Goal: Find specific page/section: Find specific page/section

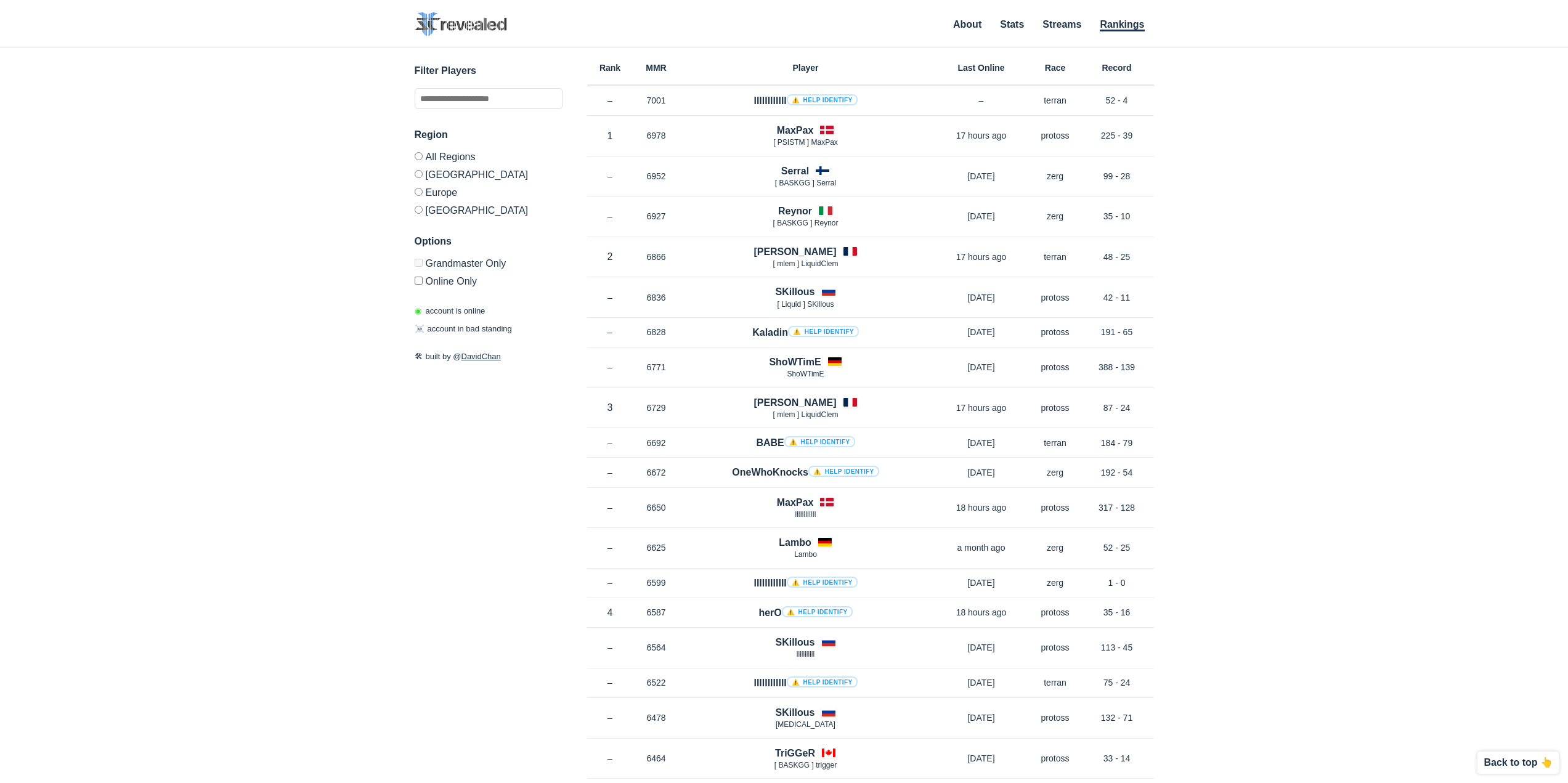
click at [441, 214] on label "[GEOGRAPHIC_DATA]" at bounding box center [488, 209] width 148 height 15
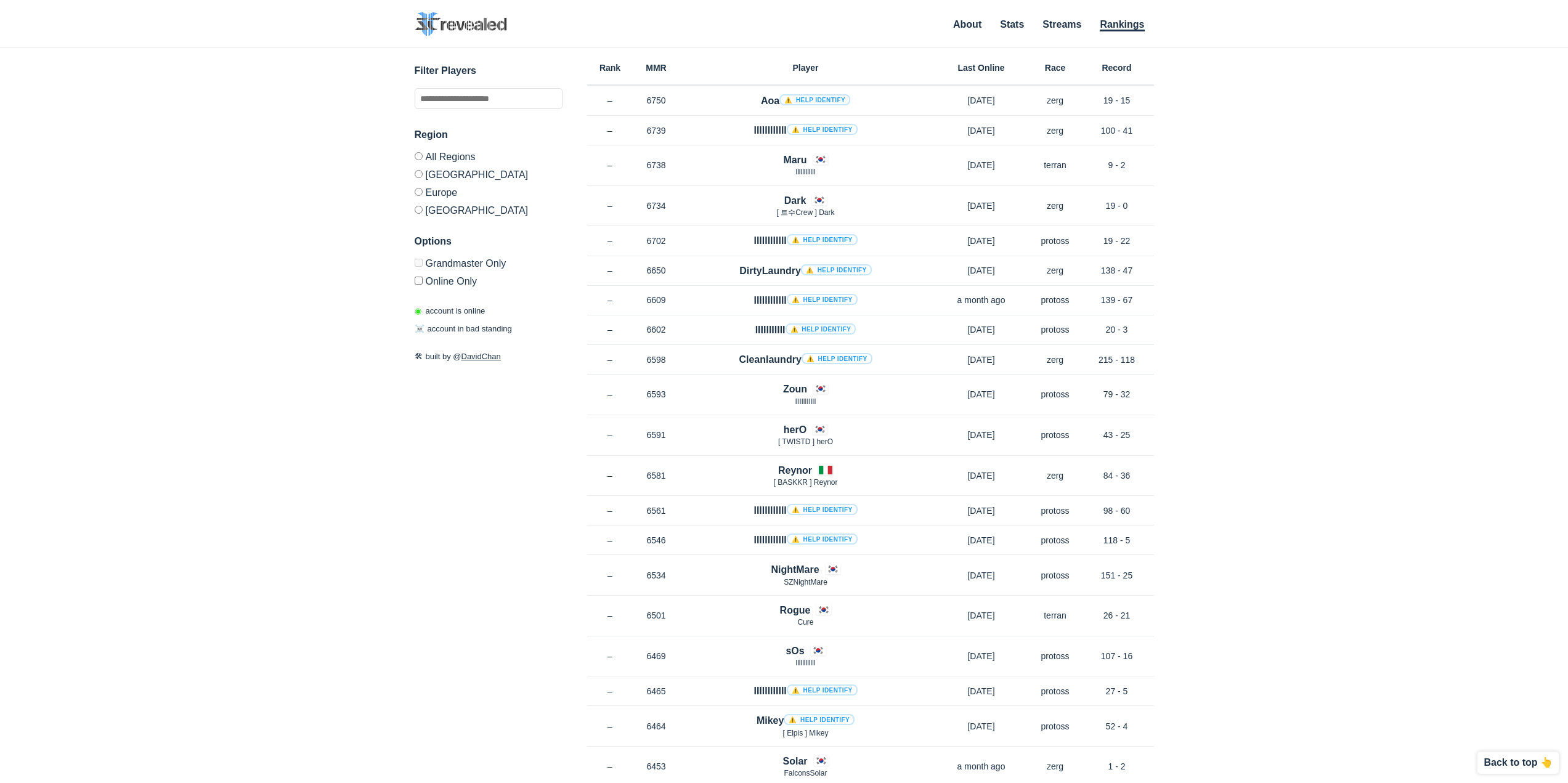
click at [436, 192] on label "Europe" at bounding box center [488, 192] width 148 height 18
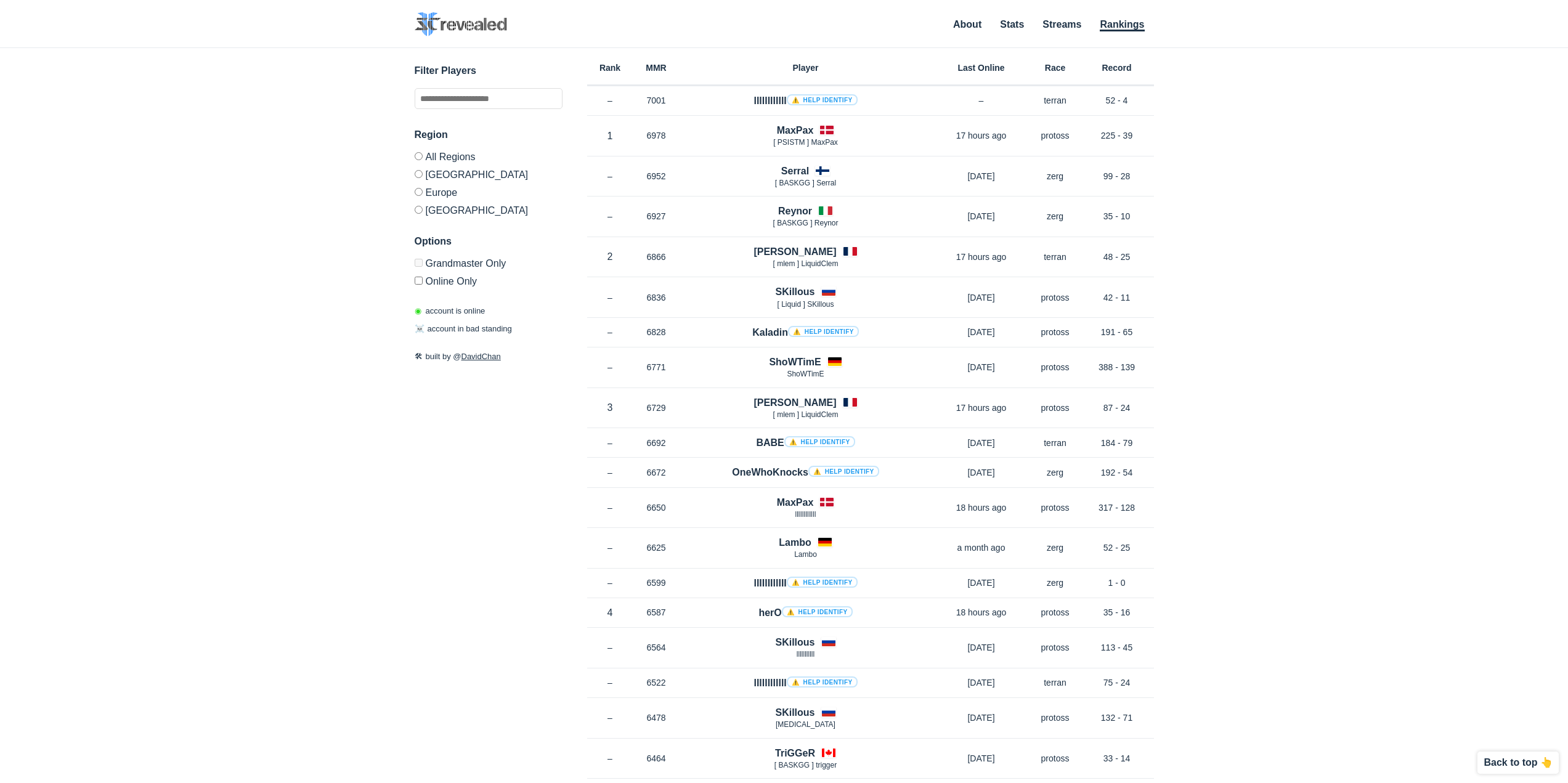
click at [436, 211] on label "[GEOGRAPHIC_DATA]" at bounding box center [488, 209] width 148 height 15
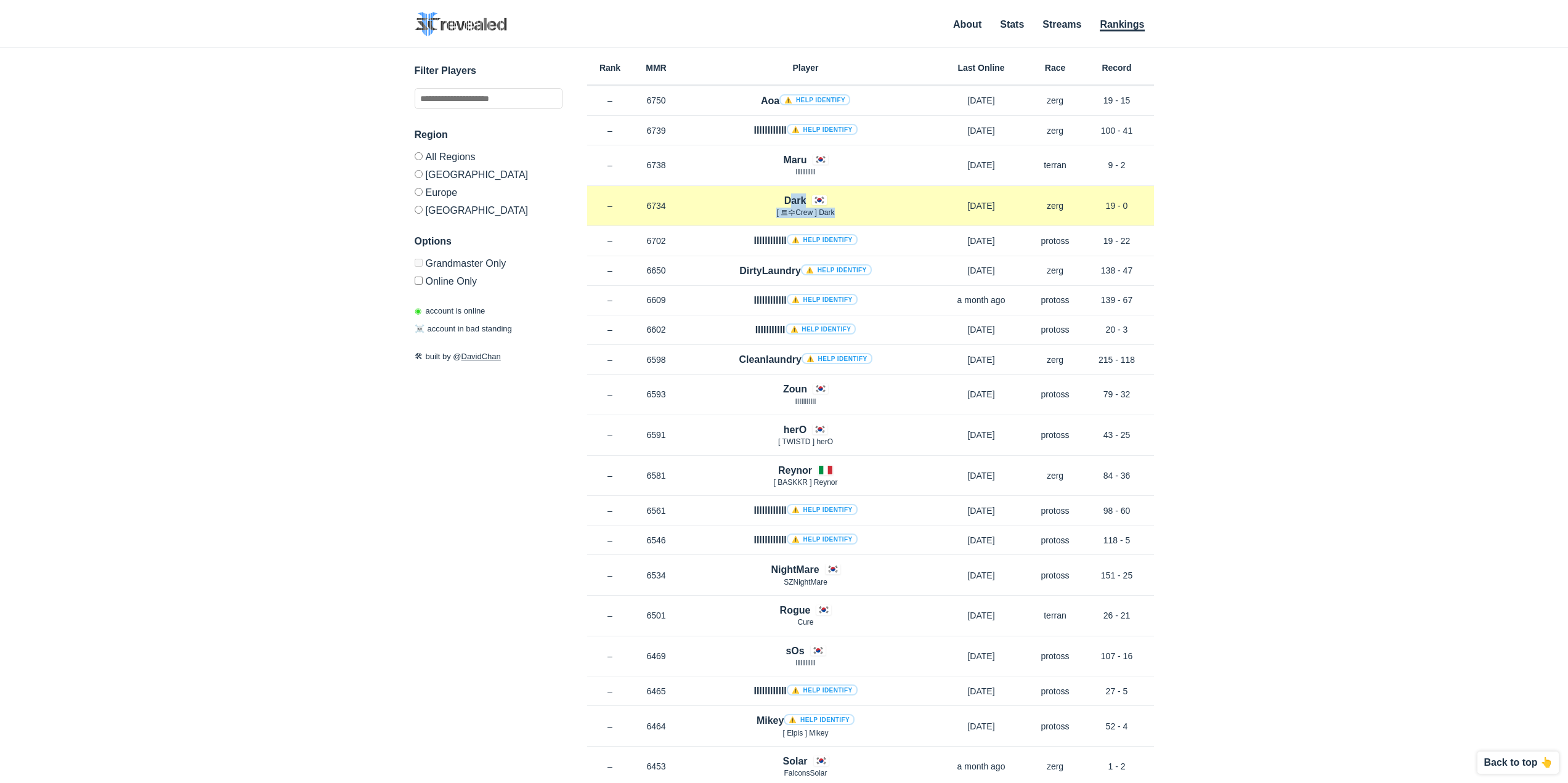
drag, startPoint x: 864, startPoint y: 212, endPoint x: 766, endPoint y: 196, distance: 99.3
click at [766, 196] on div "Dark [ 트수Crew ] Dark" at bounding box center [805, 206] width 253 height 25
click at [765, 196] on div "Dark [ 트수Crew ] Dark" at bounding box center [805, 206] width 253 height 25
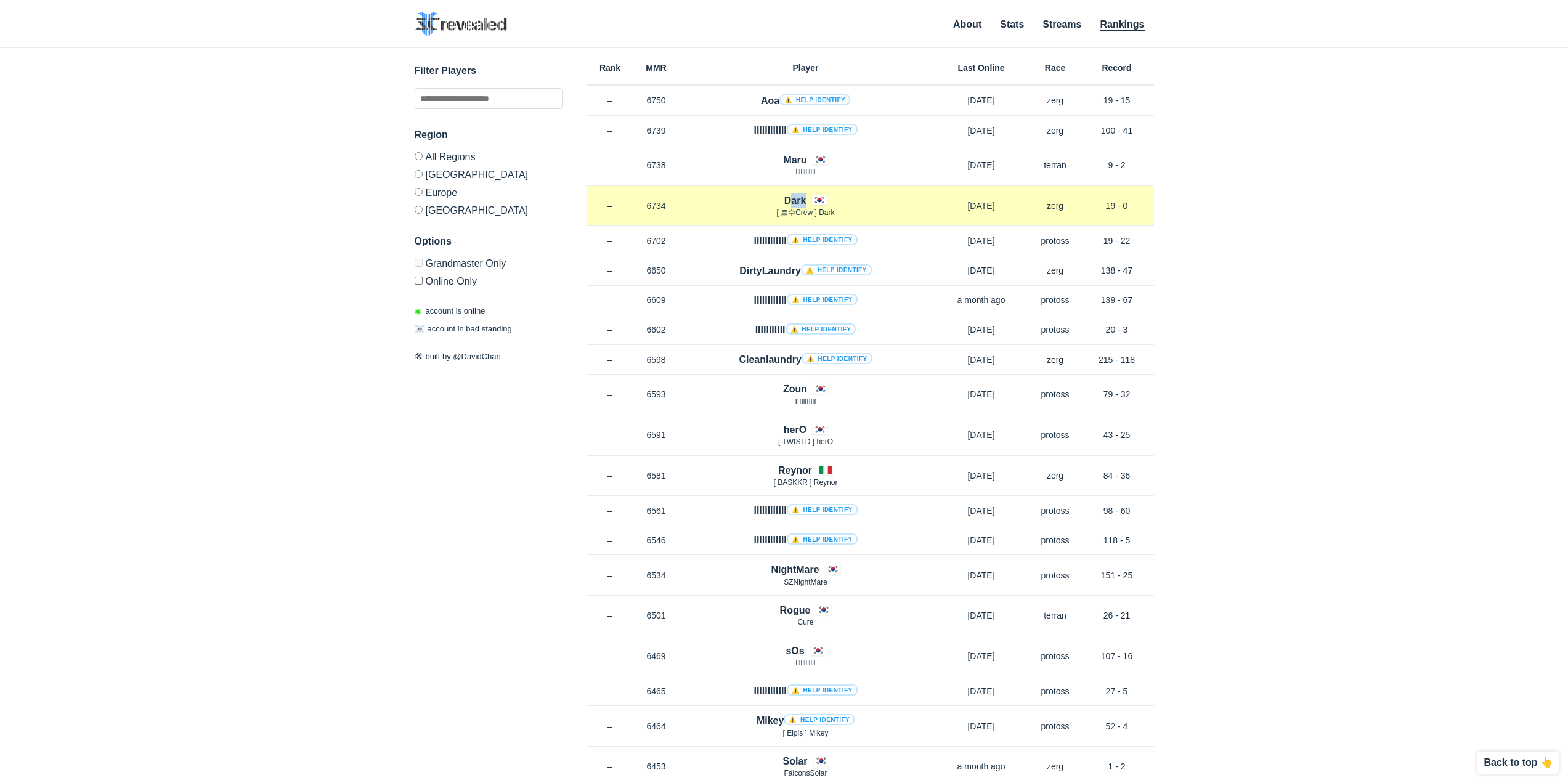
click at [765, 196] on div "Dark [ 트수Crew ] Dark" at bounding box center [805, 206] width 253 height 25
click at [744, 200] on div "Dark [ 트수Crew ] Dark" at bounding box center [805, 206] width 253 height 25
